Goal: Find specific page/section: Find specific page/section

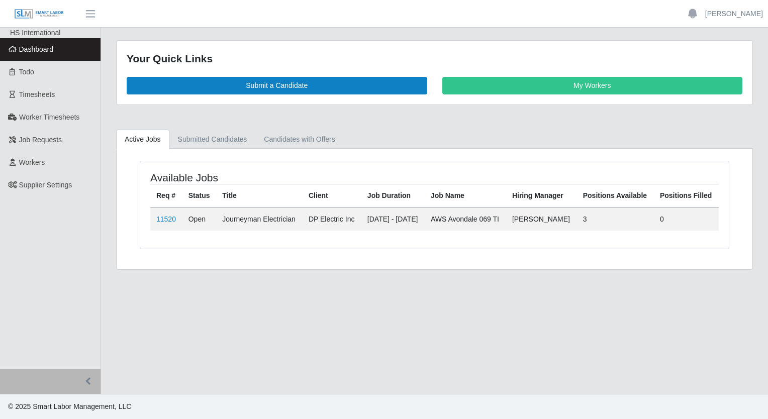
click at [37, 51] on span "Dashboard" at bounding box center [36, 49] width 35 height 8
click at [170, 223] on link "11520" at bounding box center [166, 219] width 20 height 8
